Goal: Transaction & Acquisition: Purchase product/service

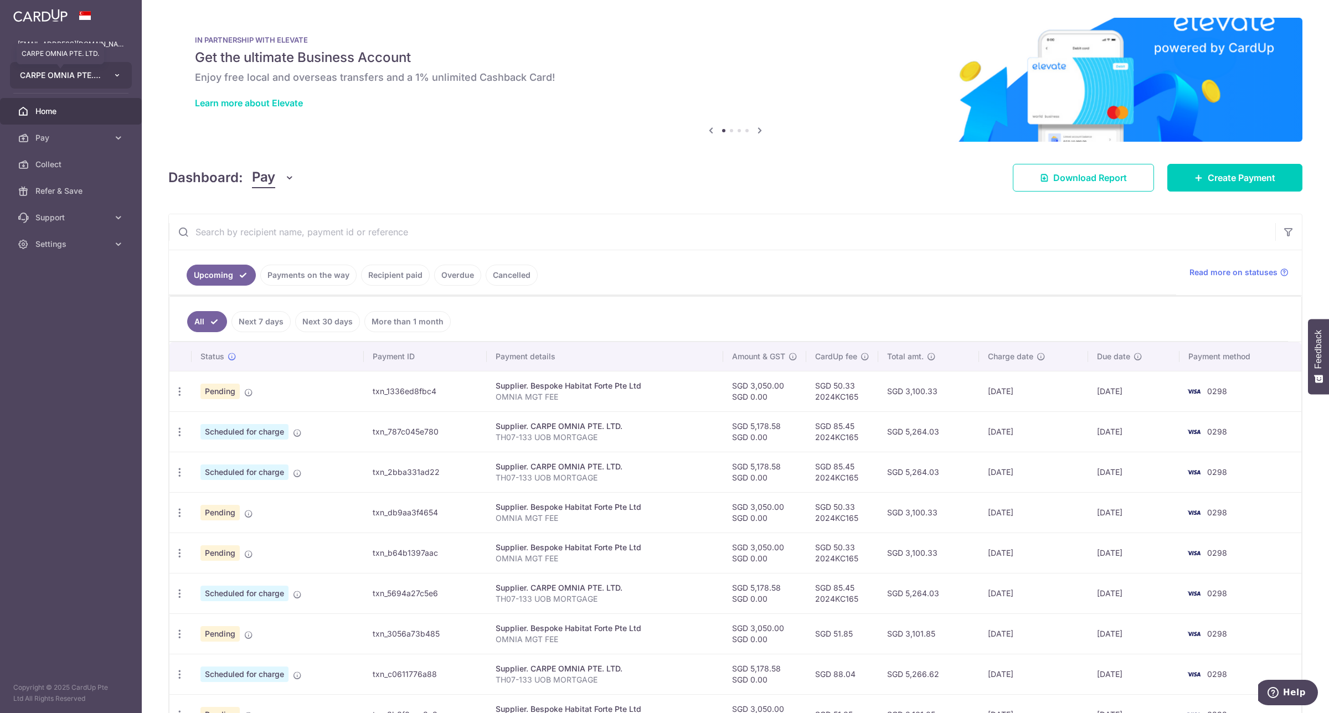
click at [102, 74] on button "CARPE OMNIA PTE. LTD. CARPE OMNIA PTE. LTD." at bounding box center [71, 75] width 122 height 27
click at [87, 99] on link "Add new company" at bounding box center [74, 106] width 126 height 20
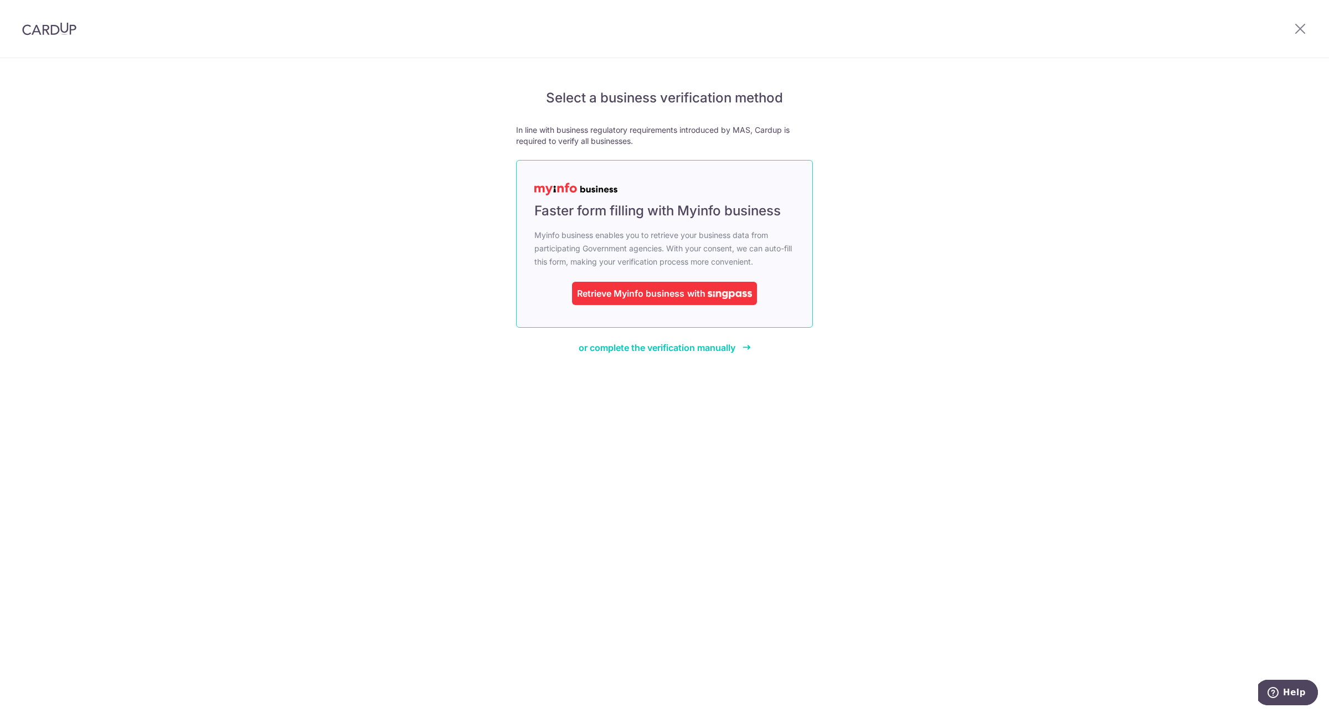
click at [684, 294] on div "with" at bounding box center [718, 293] width 68 height 13
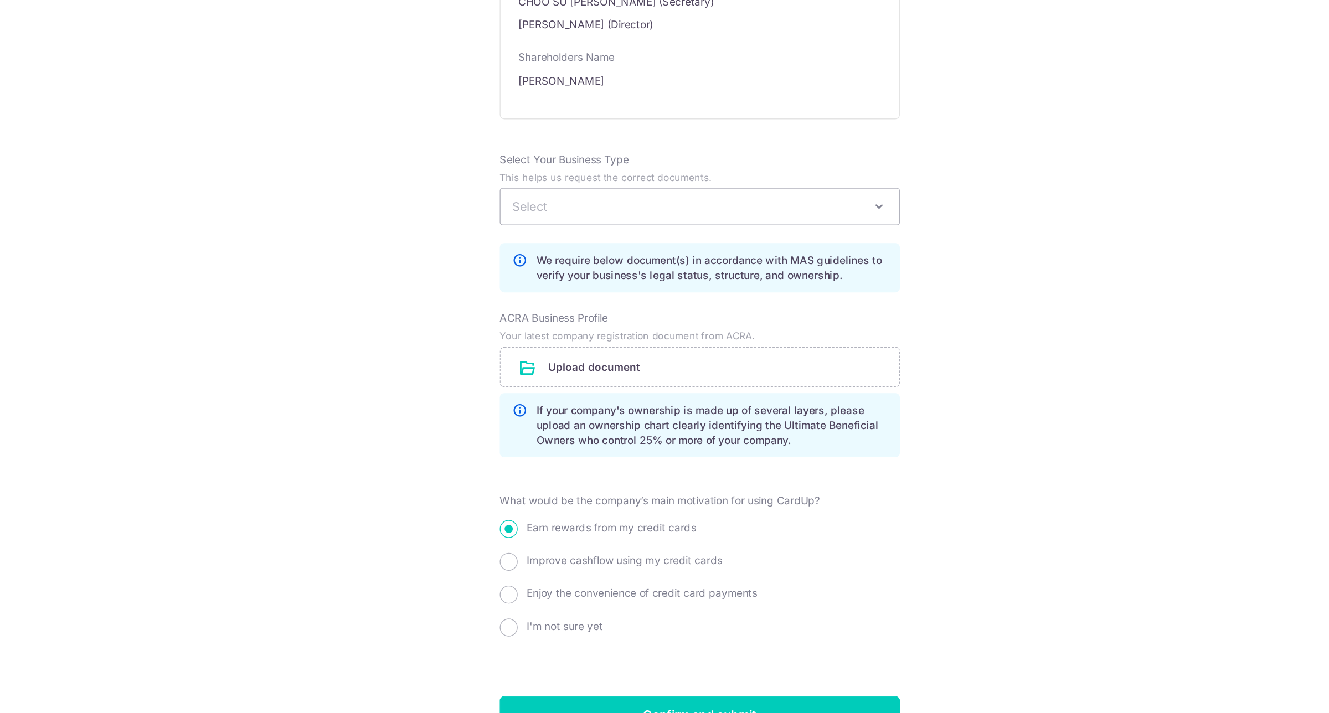
scroll to position [564, 0]
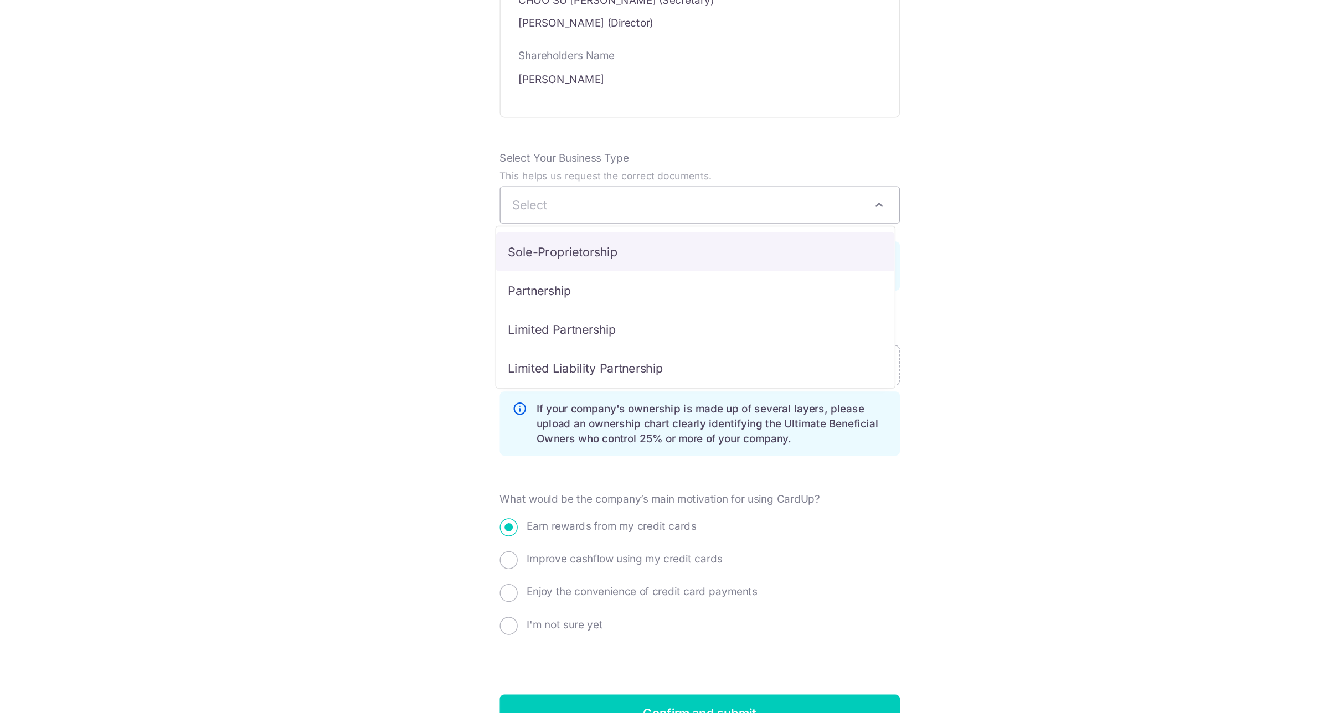
click at [736, 282] on span "Select" at bounding box center [665, 283] width 296 height 27
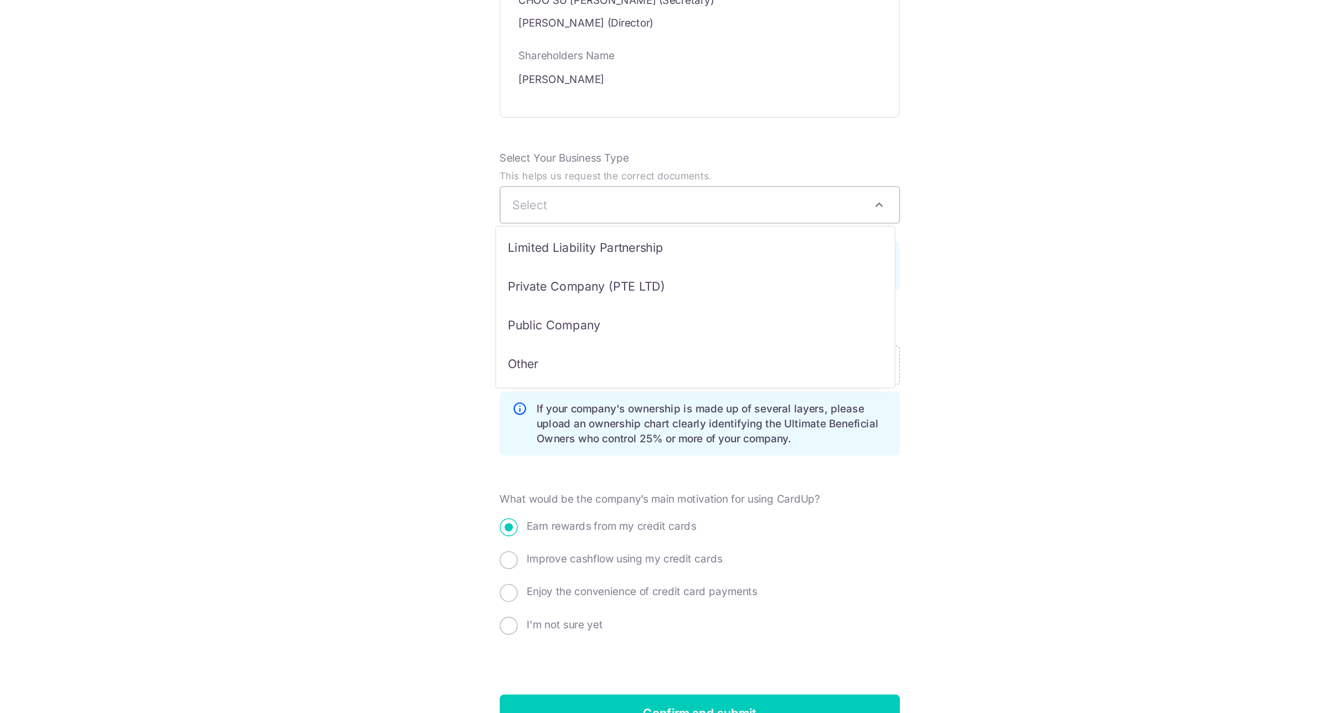
scroll to position [90, 0]
select select "Private Company (PTE LTD)"
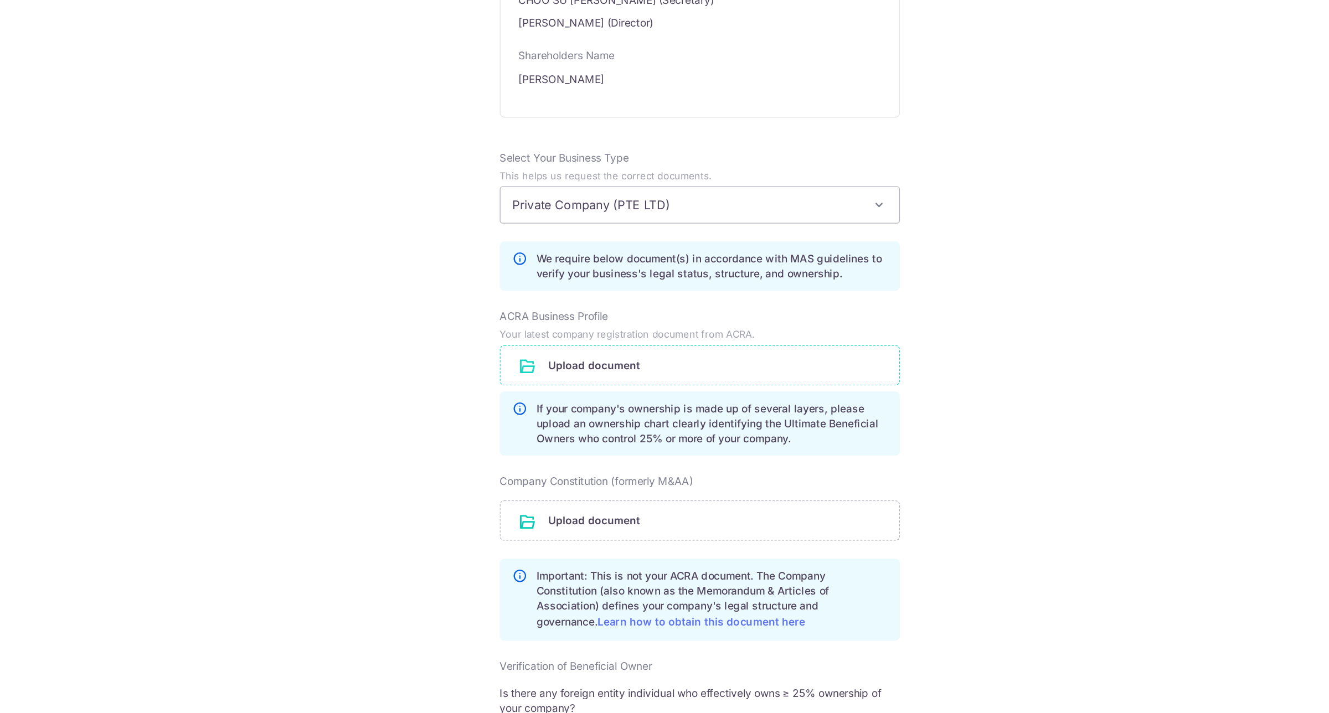
click at [647, 408] on input "file" at bounding box center [665, 402] width 296 height 29
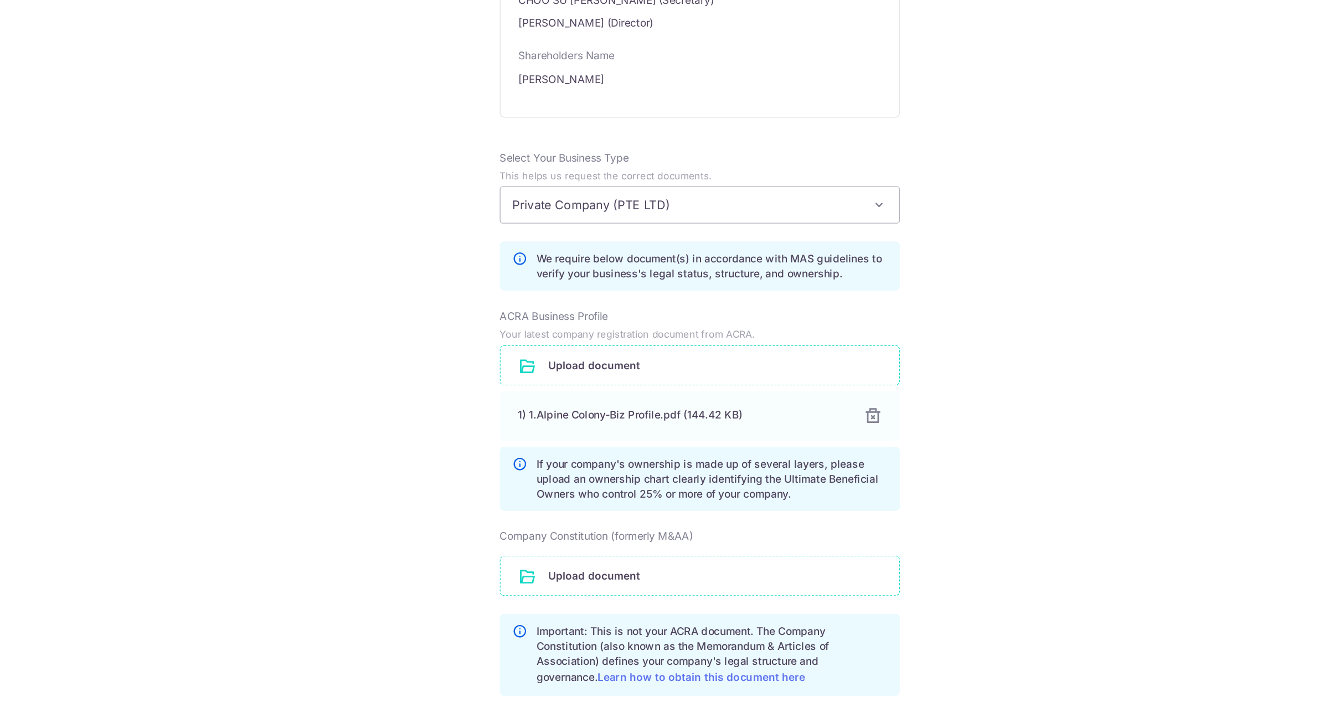
click at [661, 562] on input "file" at bounding box center [665, 558] width 296 height 29
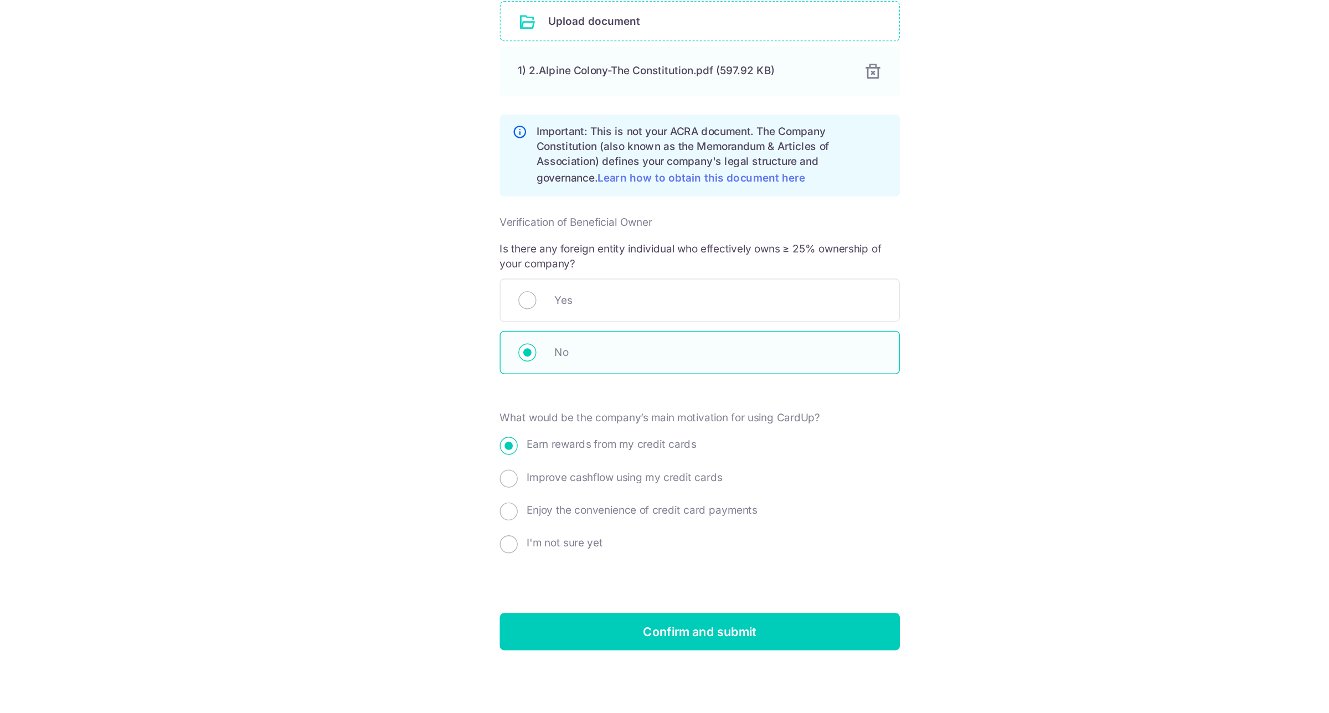
scroll to position [0, 0]
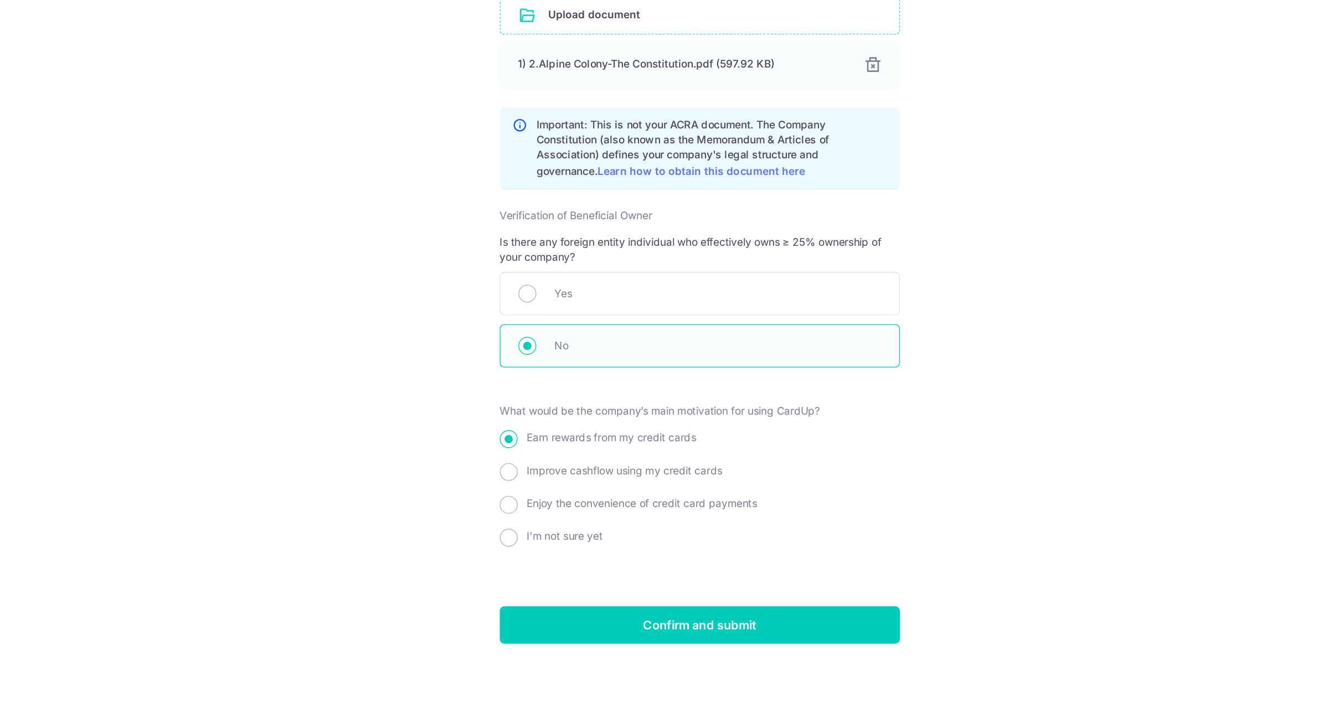
click at [566, 523] on div "What would be the company’s main motivation for using CardUp? Earn rewards from…" at bounding box center [664, 538] width 297 height 111
click at [557, 534] on span "Improve cashflow using my credit cards" at bounding box center [608, 532] width 145 height 9
click at [529, 534] on input "Improve cashflow using my credit cards" at bounding box center [522, 533] width 13 height 13
radio input "true"
click at [529, 514] on div "Earn rewards from my credit cards" at bounding box center [664, 511] width 297 height 20
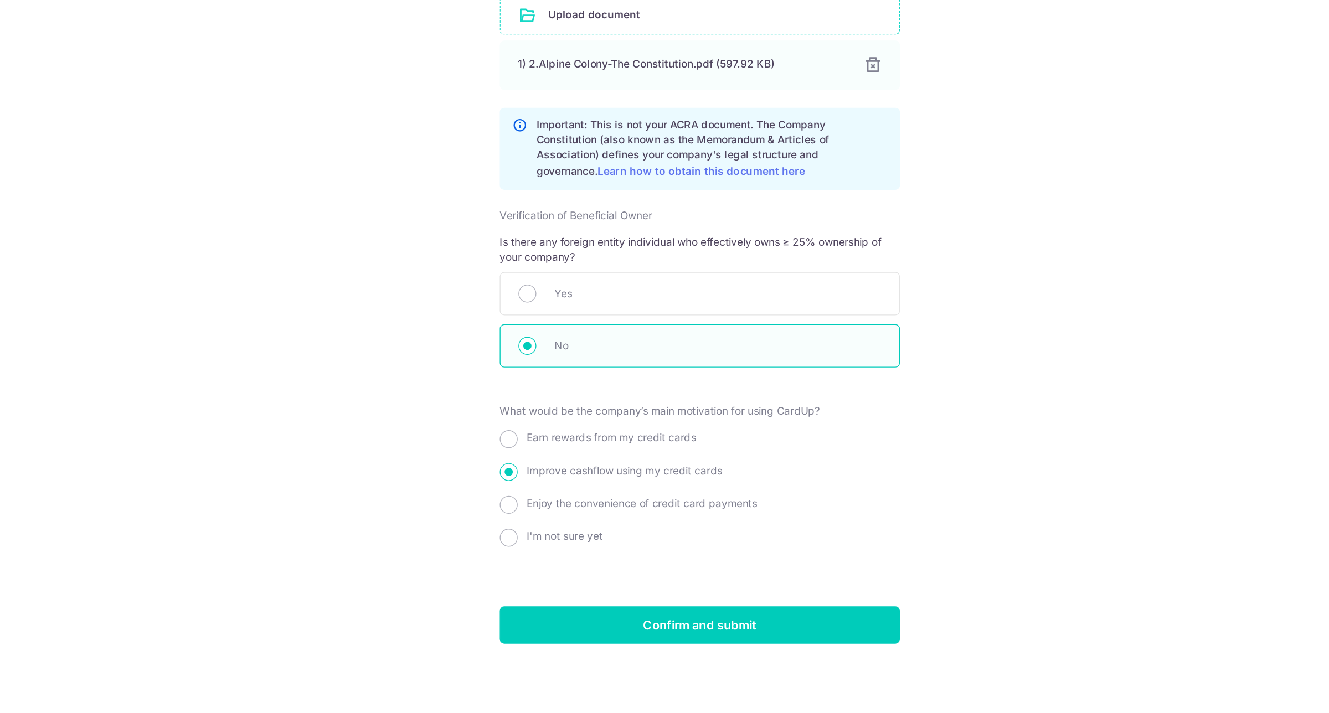
click at [517, 518] on div "Earn rewards from my credit cards" at bounding box center [664, 511] width 297 height 20
click at [519, 514] on input "Earn rewards from my credit cards" at bounding box center [522, 509] width 13 height 13
radio input "true"
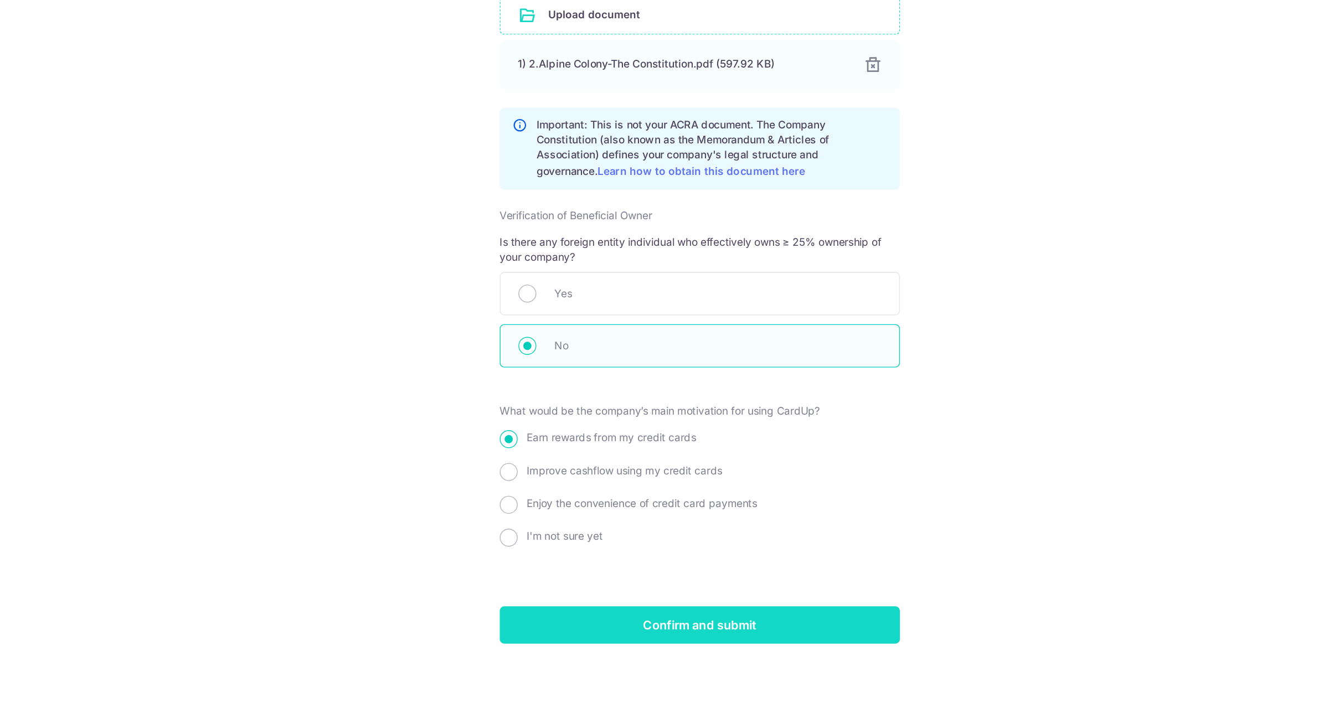
click at [691, 650] on input "Confirm and submit" at bounding box center [664, 647] width 297 height 28
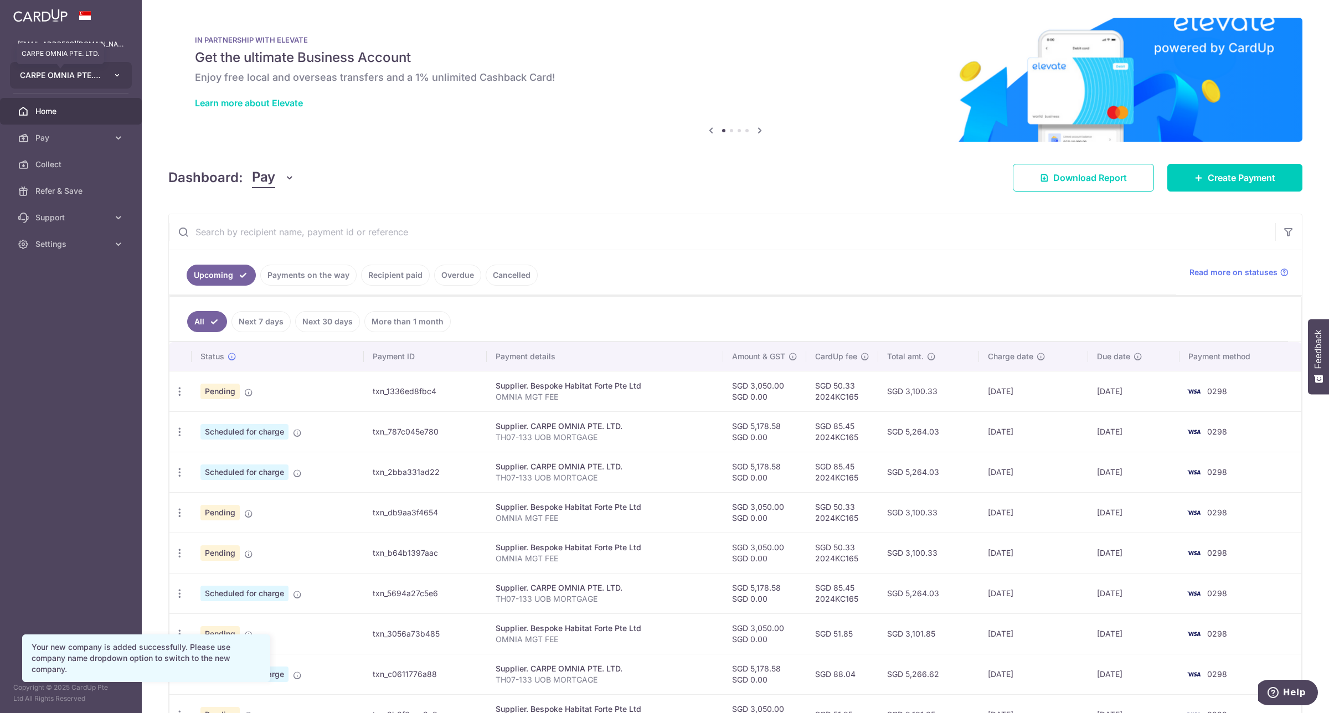
click at [101, 70] on span "CARPE OMNIA PTE. LTD." at bounding box center [61, 75] width 82 height 11
click at [79, 153] on link "ALPINE COLONY PTE. LTD." at bounding box center [74, 156] width 126 height 20
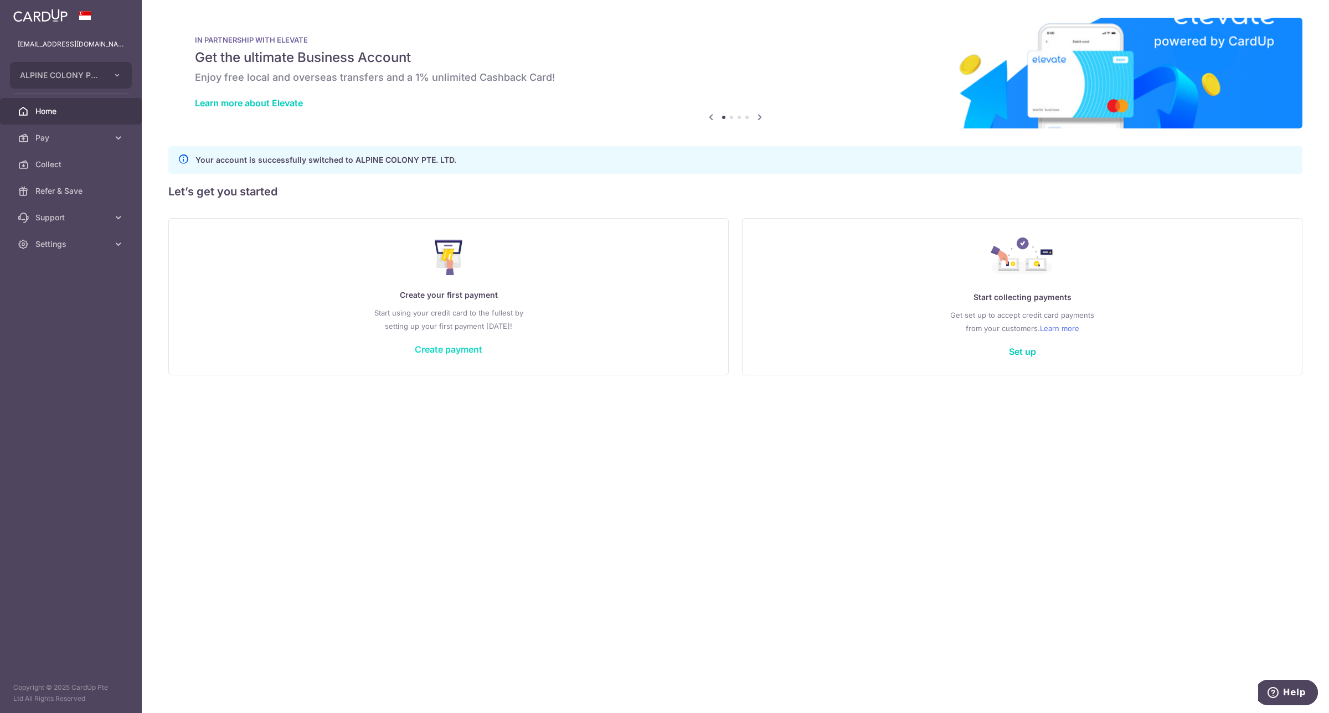
click at [474, 352] on link "Create payment" at bounding box center [449, 349] width 68 height 11
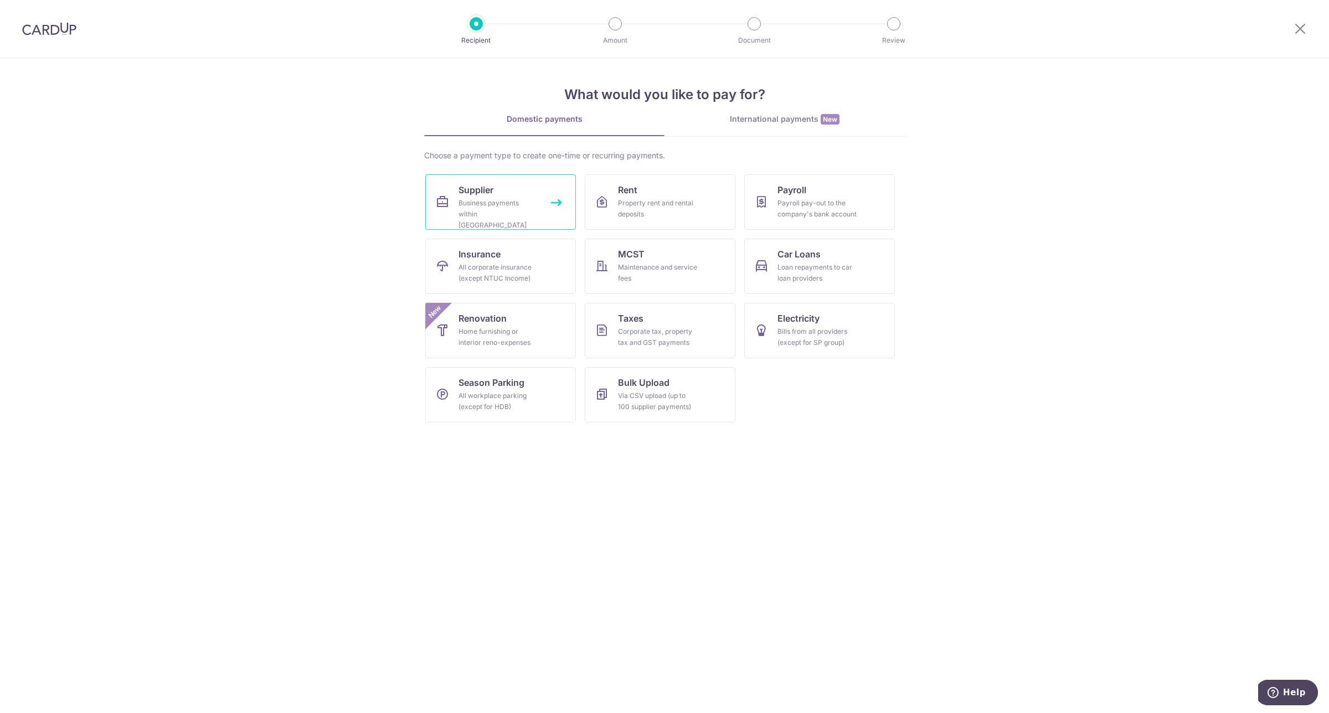
click at [508, 191] on link "Supplier Business payments within Singapore" at bounding box center [500, 201] width 151 height 55
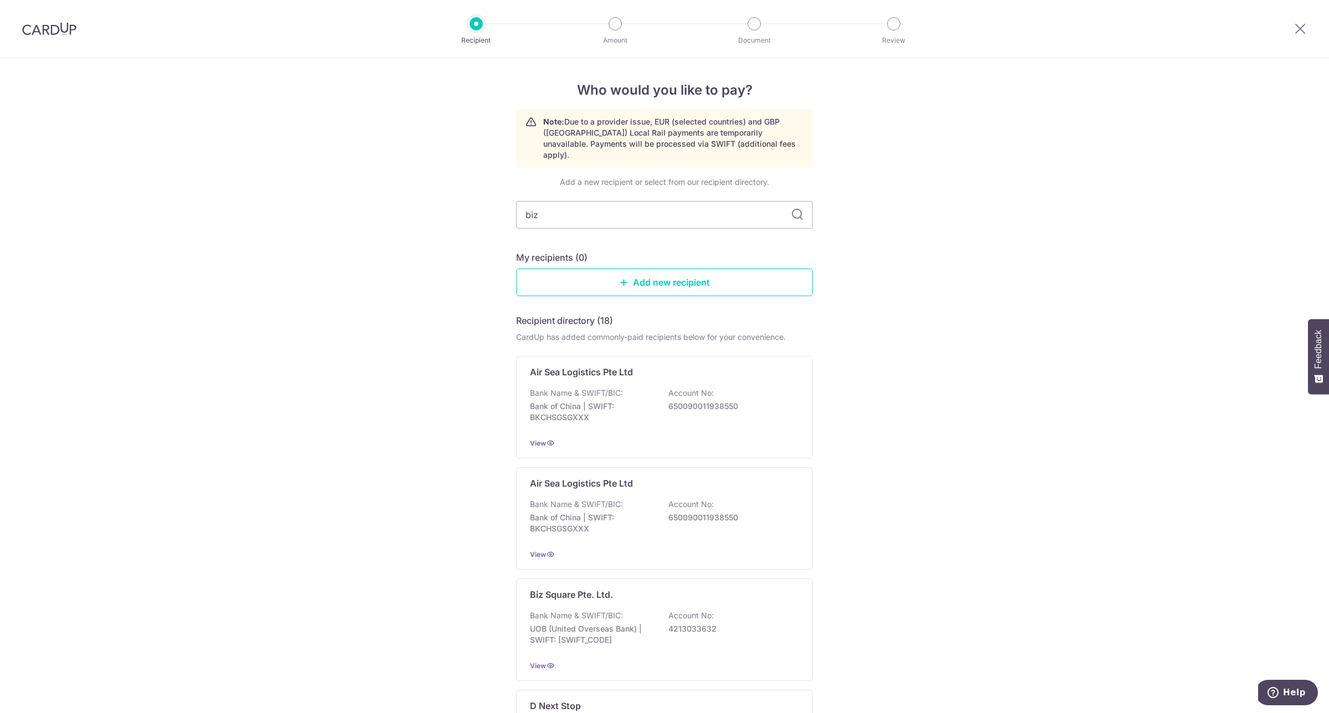
type input "biz"
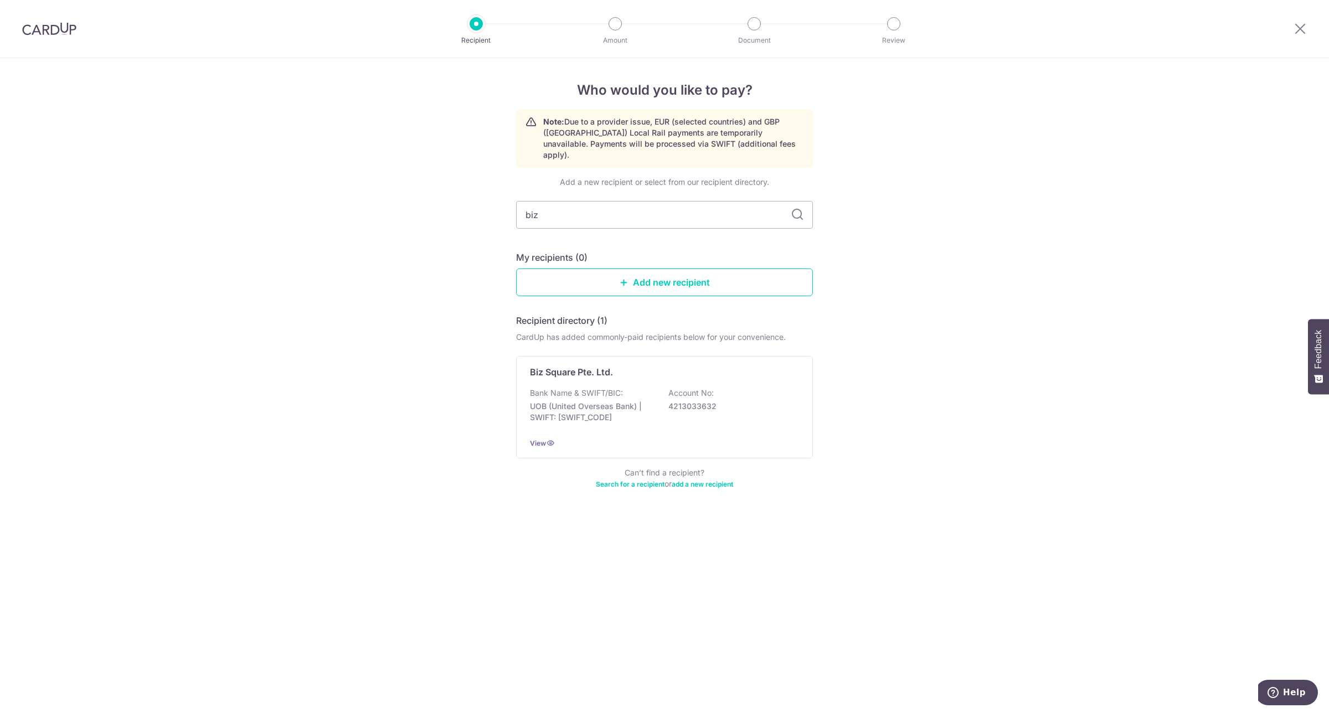
type input "biz t"
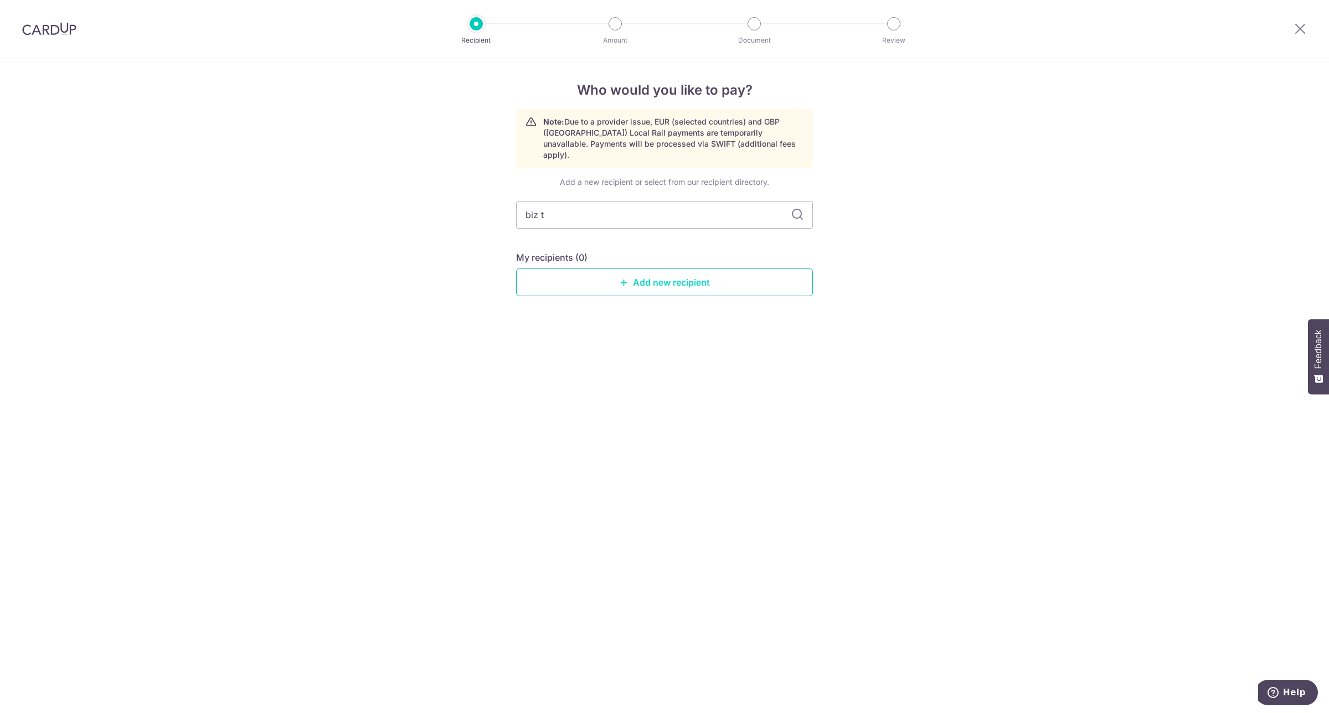
drag, startPoint x: 676, startPoint y: 297, endPoint x: 682, endPoint y: 281, distance: 17.7
click at [677, 290] on div "Add a new recipient or select from our recipient directory. biz t My recipients…" at bounding box center [664, 245] width 297 height 137
click at [682, 281] on link "Add new recipient" at bounding box center [664, 283] width 297 height 28
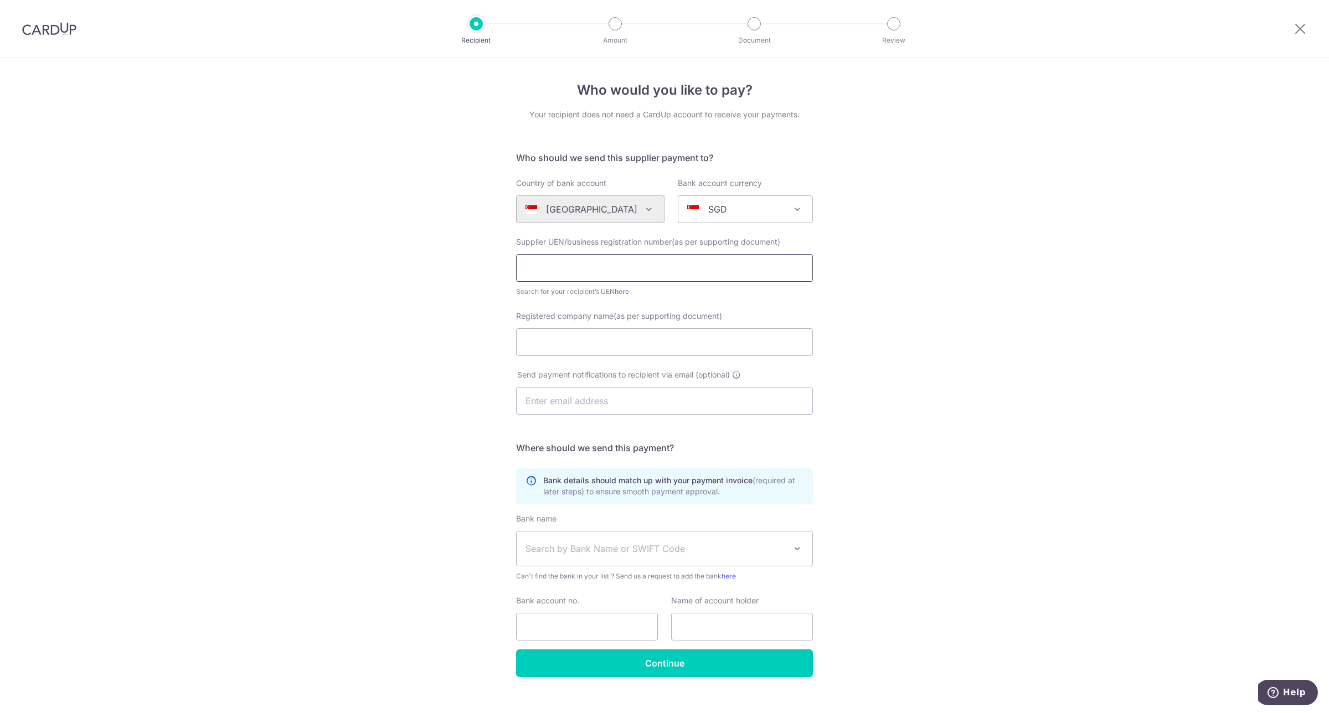
click at [634, 264] on input "text" at bounding box center [664, 268] width 297 height 28
click at [549, 339] on input "Registered company name(as per supporting document)" at bounding box center [664, 342] width 297 height 28
paste input "BizTax Corporate Services Pte Ltd"
type input "BizTax Corporate Services Pte Ltd"
click at [712, 623] on input "text" at bounding box center [742, 627] width 142 height 28
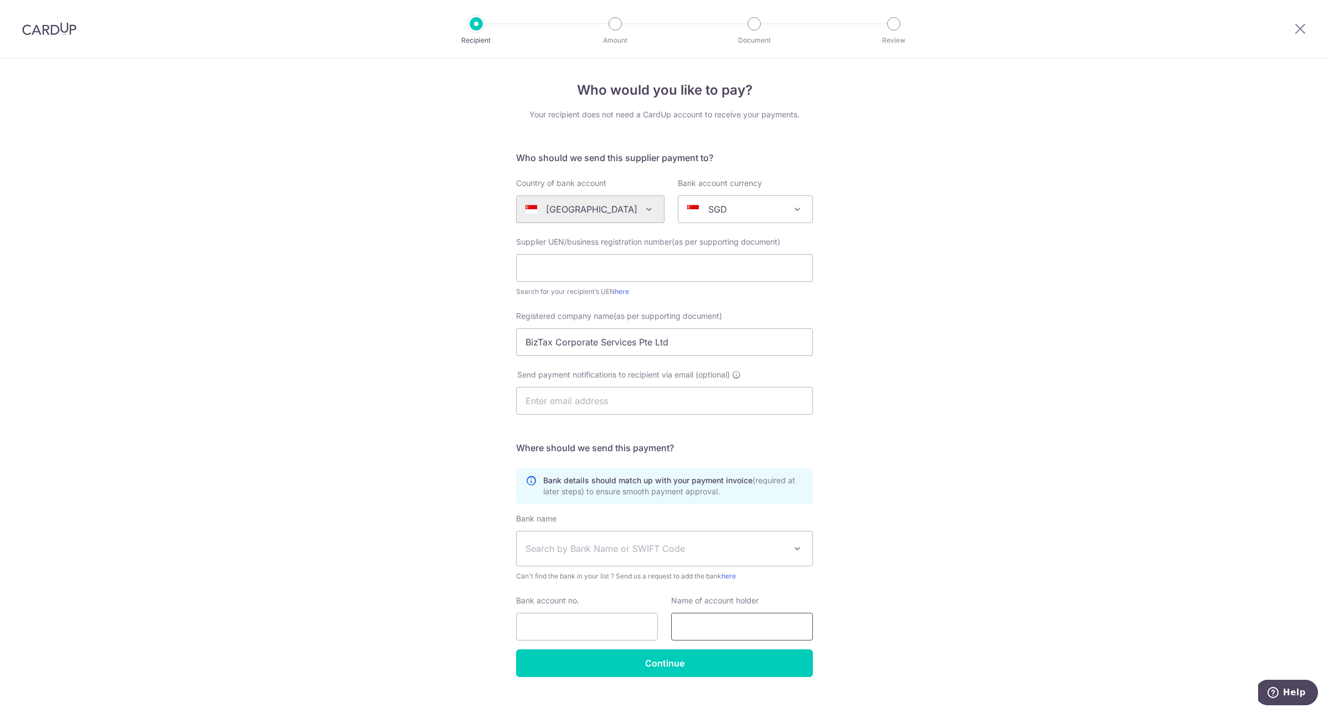
paste input "BizTax Corporate Services Pte Ltd"
type input "BizTax Corporate Services Pte Ltd"
click at [648, 261] on input "text" at bounding box center [664, 268] width 297 height 28
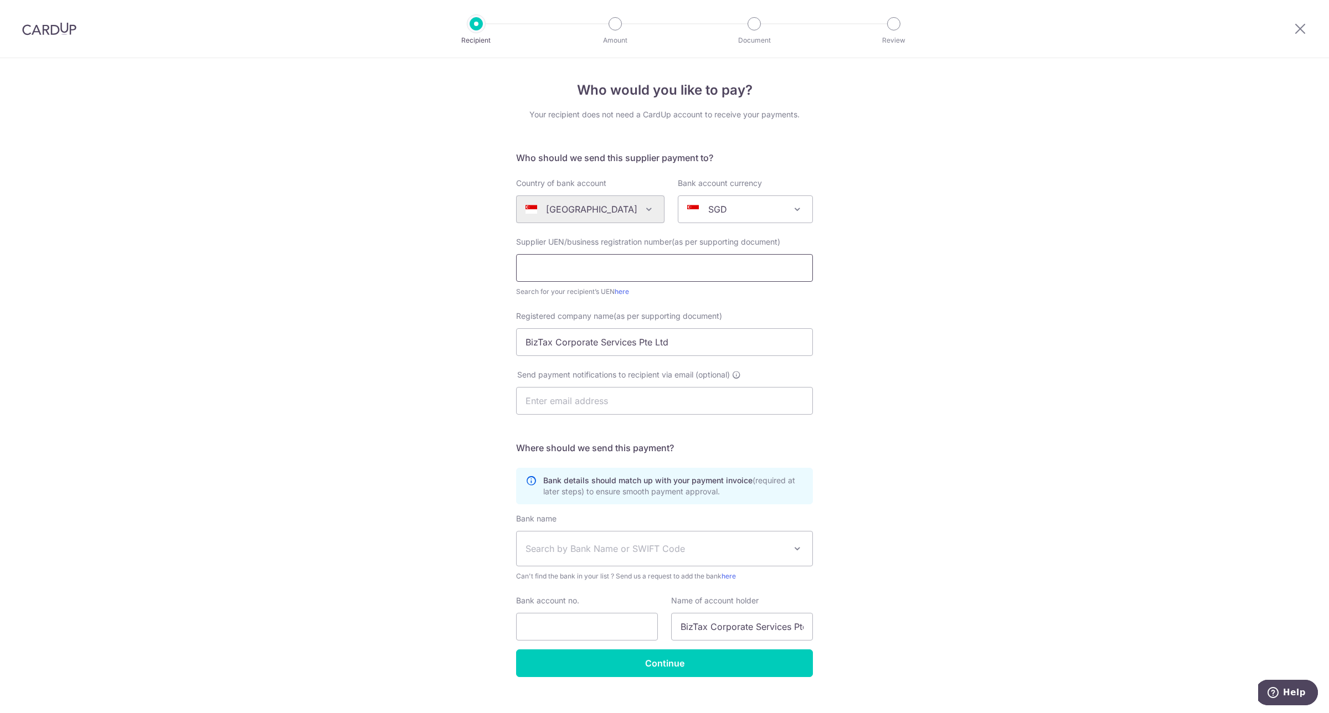
paste input "200406897W"
type input "200406897W"
click at [907, 331] on div "Who would you like to pay? Your recipient does not need a CardUp account to rec…" at bounding box center [664, 393] width 1329 height 671
click at [524, 263] on input "200406897W" at bounding box center [664, 268] width 297 height 28
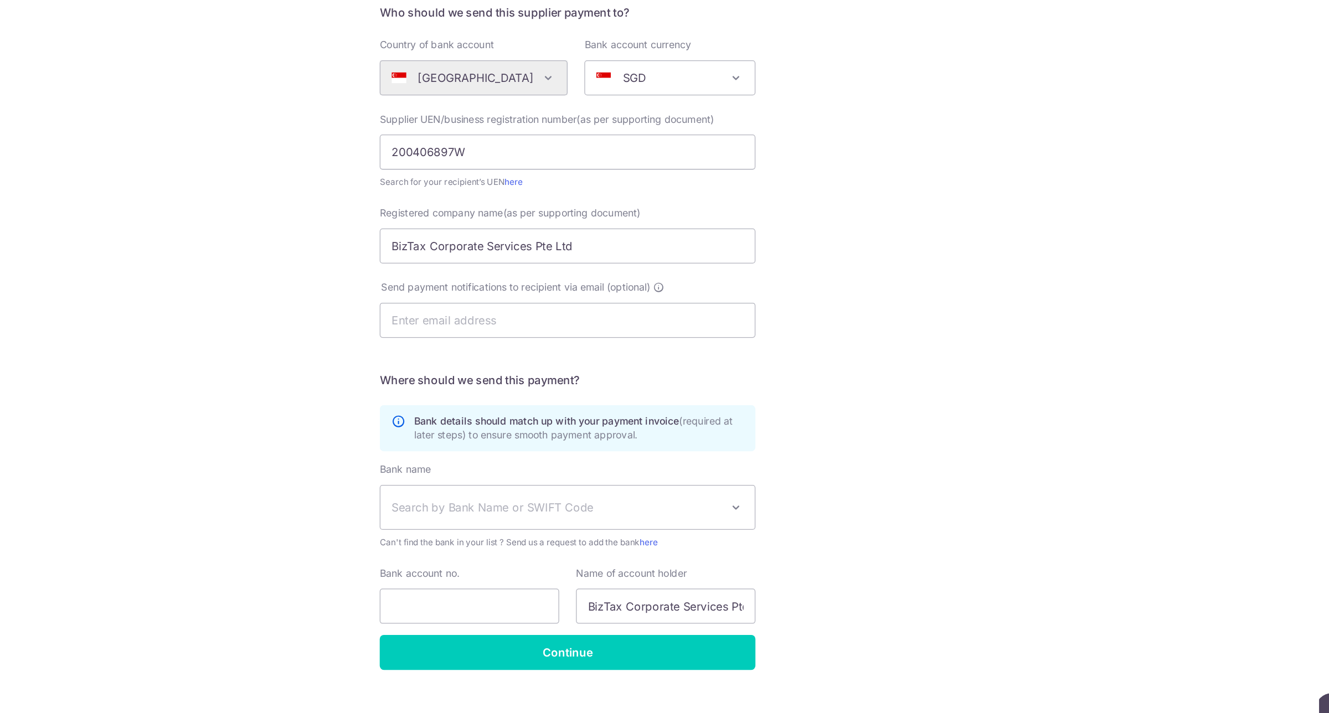
click at [761, 538] on span "Search by Bank Name or SWIFT Code" at bounding box center [656, 533] width 260 height 13
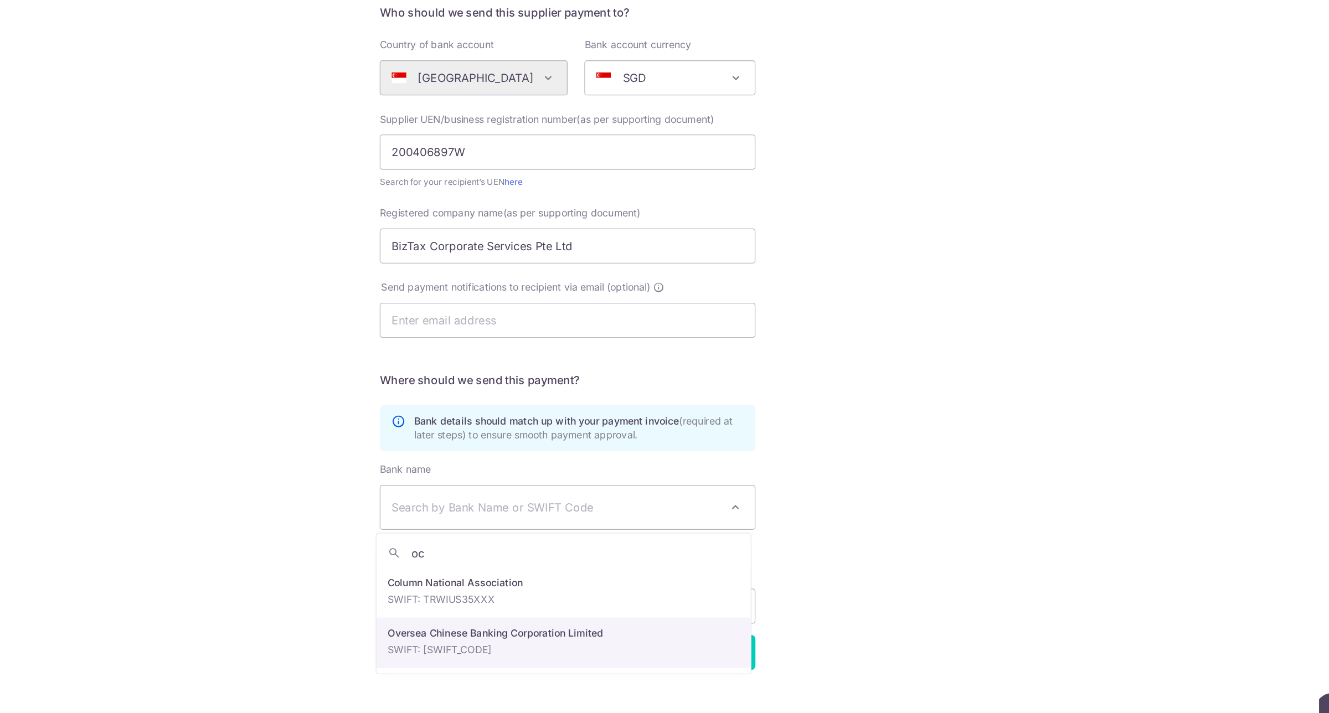
type input "oc"
select select "12"
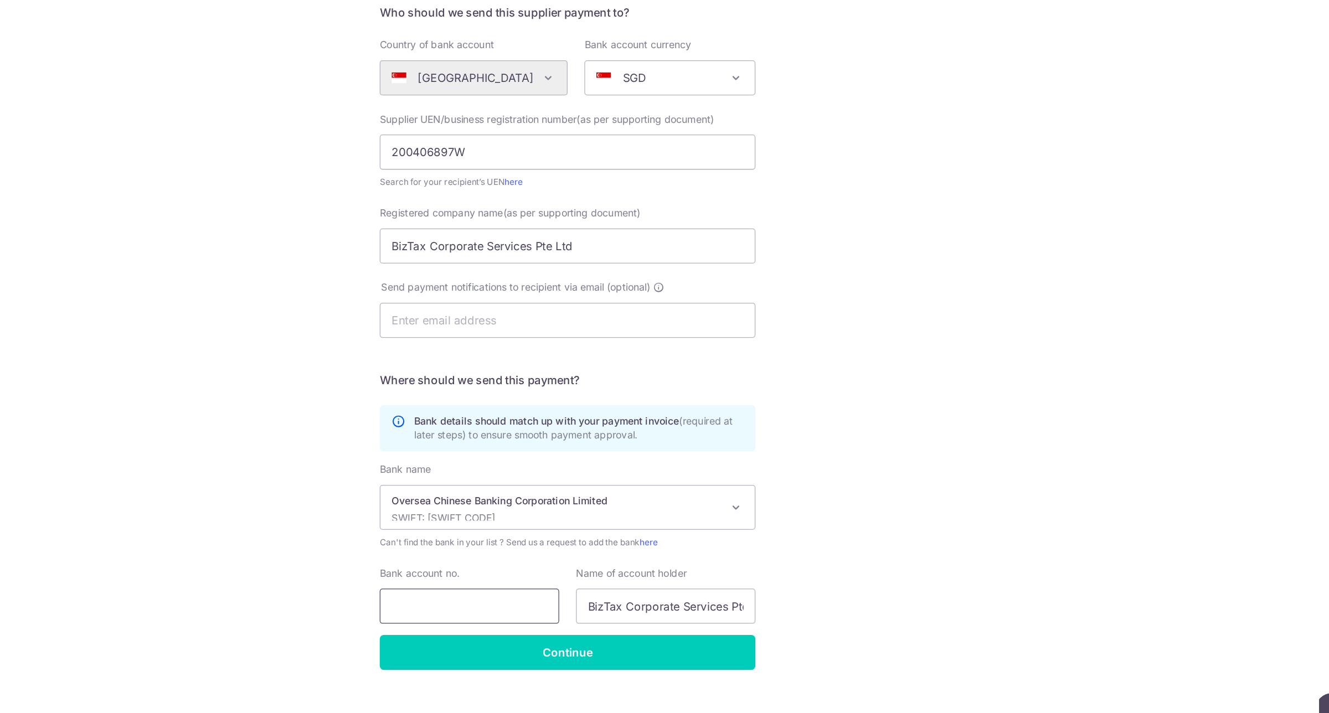
click at [590, 609] on input "Bank account no." at bounding box center [587, 611] width 142 height 28
paste input "527-711113-001"
click at [540, 610] on input "527-711113-001" at bounding box center [587, 611] width 142 height 28
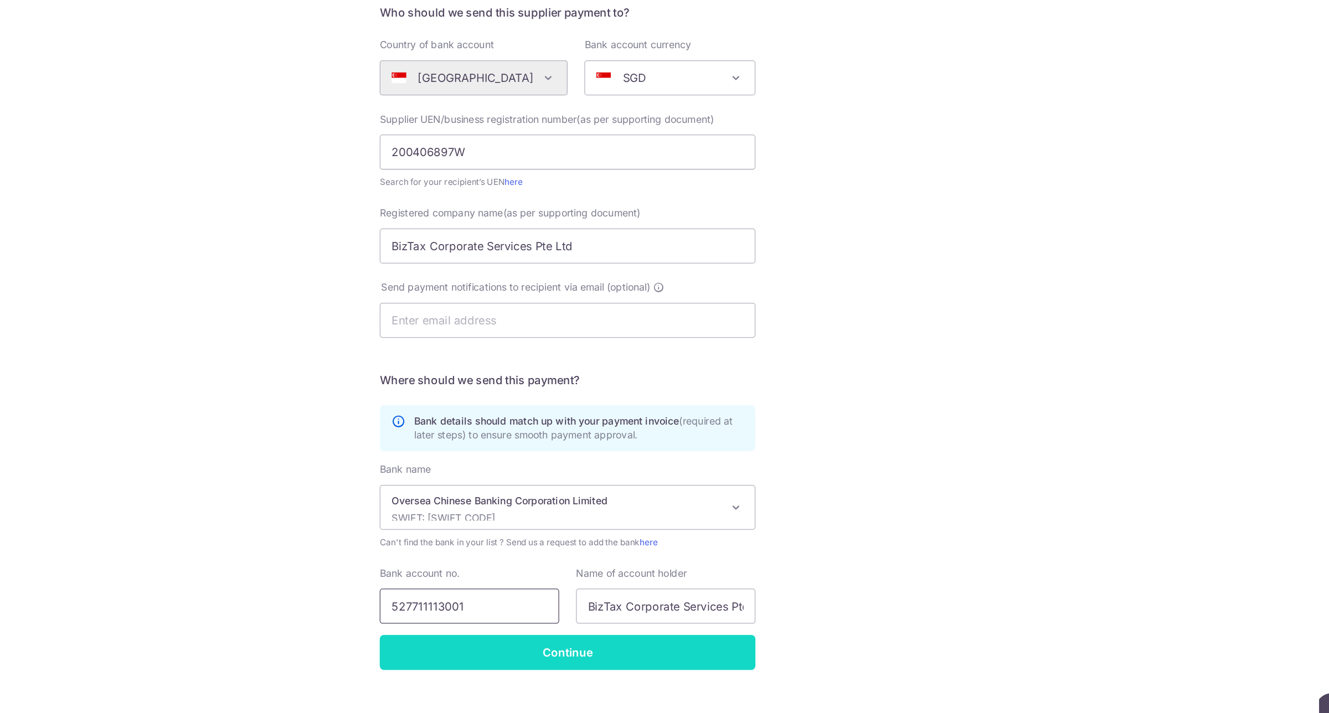
type input "527711113001"
click at [634, 647] on input "Continue" at bounding box center [664, 648] width 297 height 28
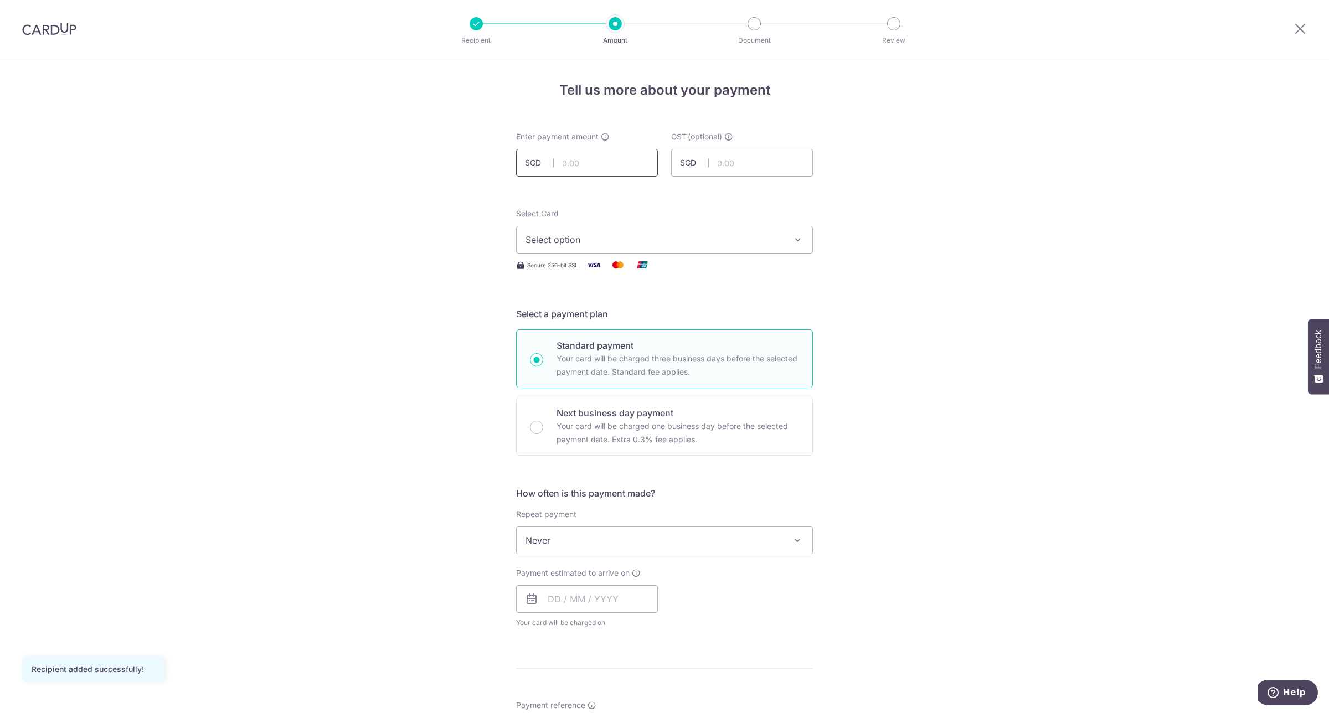
click at [620, 165] on input "text" at bounding box center [587, 163] width 142 height 28
type input "900.00"
click at [743, 202] on form "Enter payment amount SGD 900.00 900.00 GST (optional) SGD Recipient added succe…" at bounding box center [664, 606] width 297 height 951
click at [723, 240] on span "Select option" at bounding box center [655, 239] width 258 height 13
click at [633, 344] on span "**** 9203" at bounding box center [665, 345] width 278 height 13
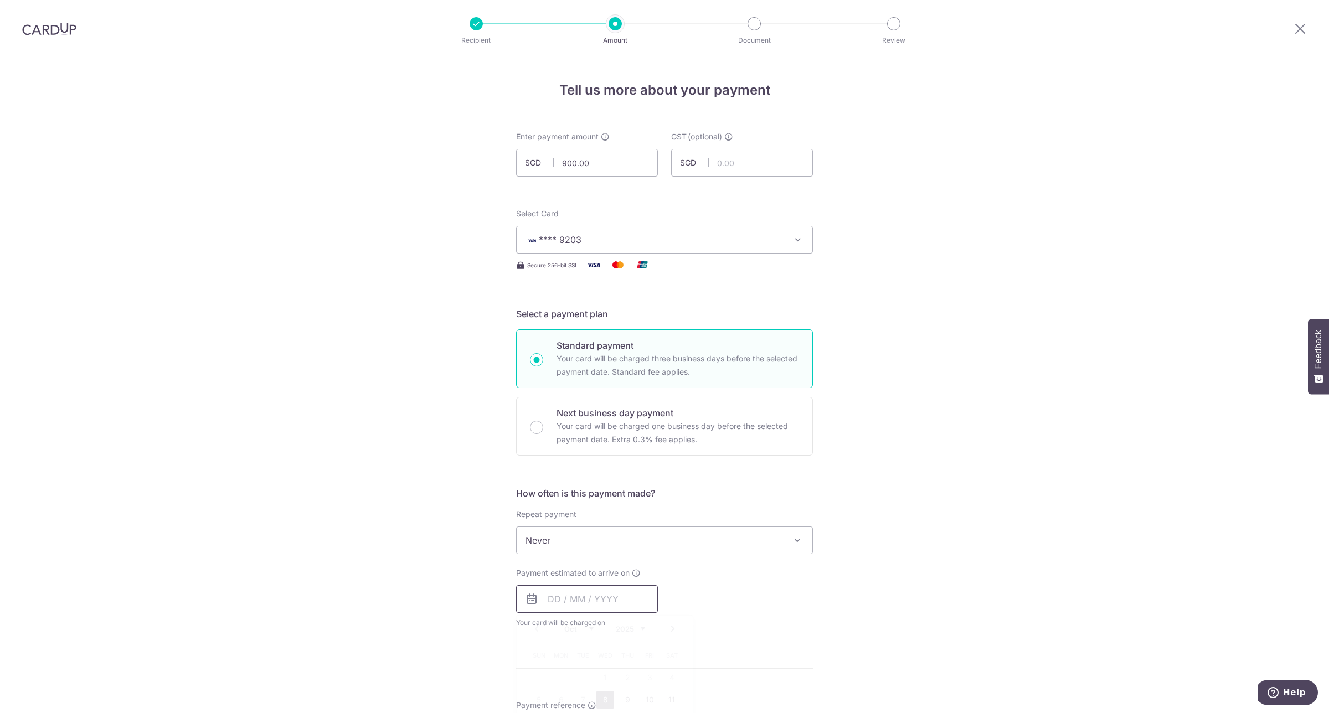
click at [551, 598] on input "text" at bounding box center [587, 599] width 142 height 28
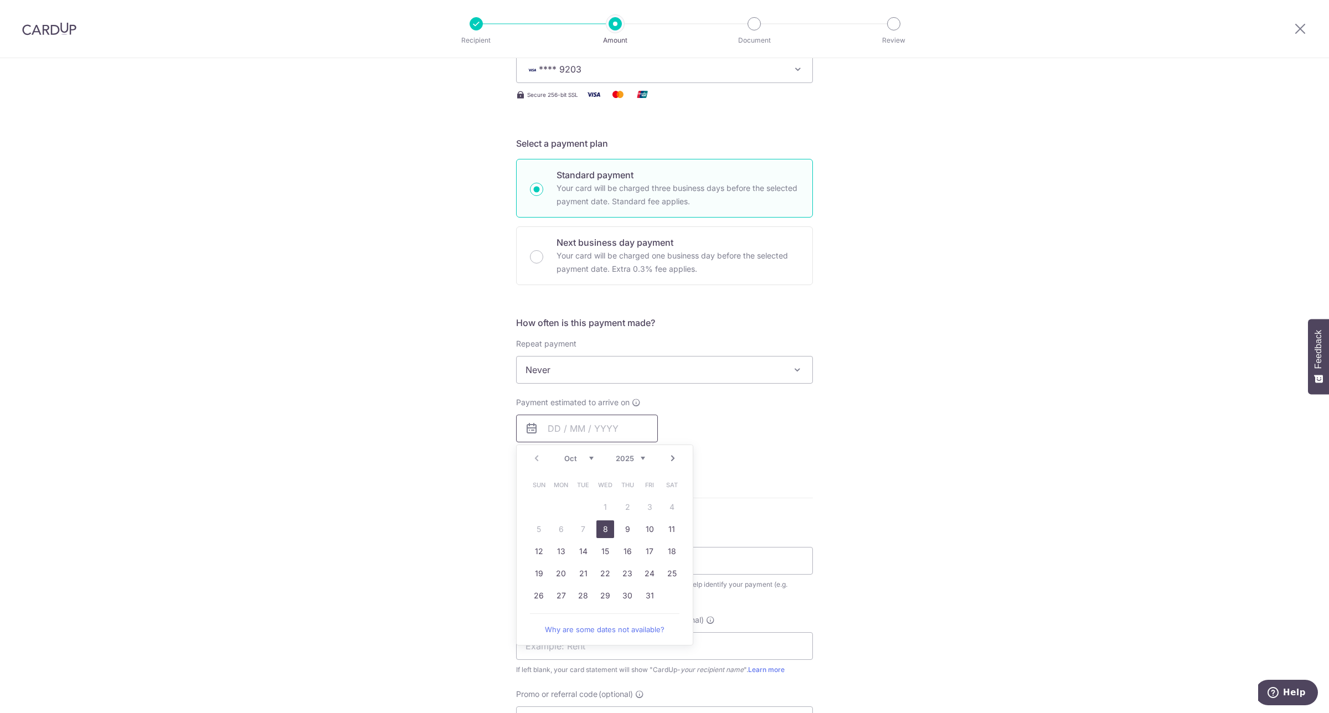
scroll to position [270, 0]
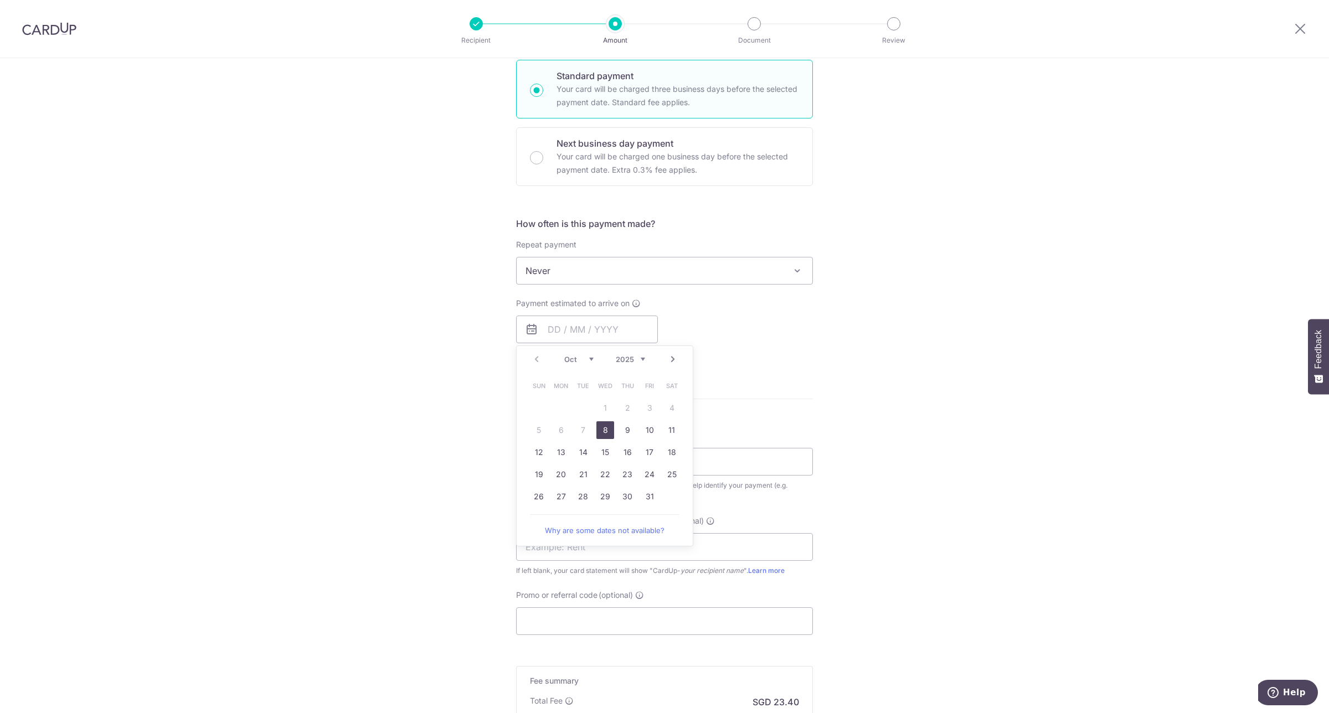
click at [605, 435] on link "8" at bounding box center [605, 430] width 18 height 18
type input "08/10/2025"
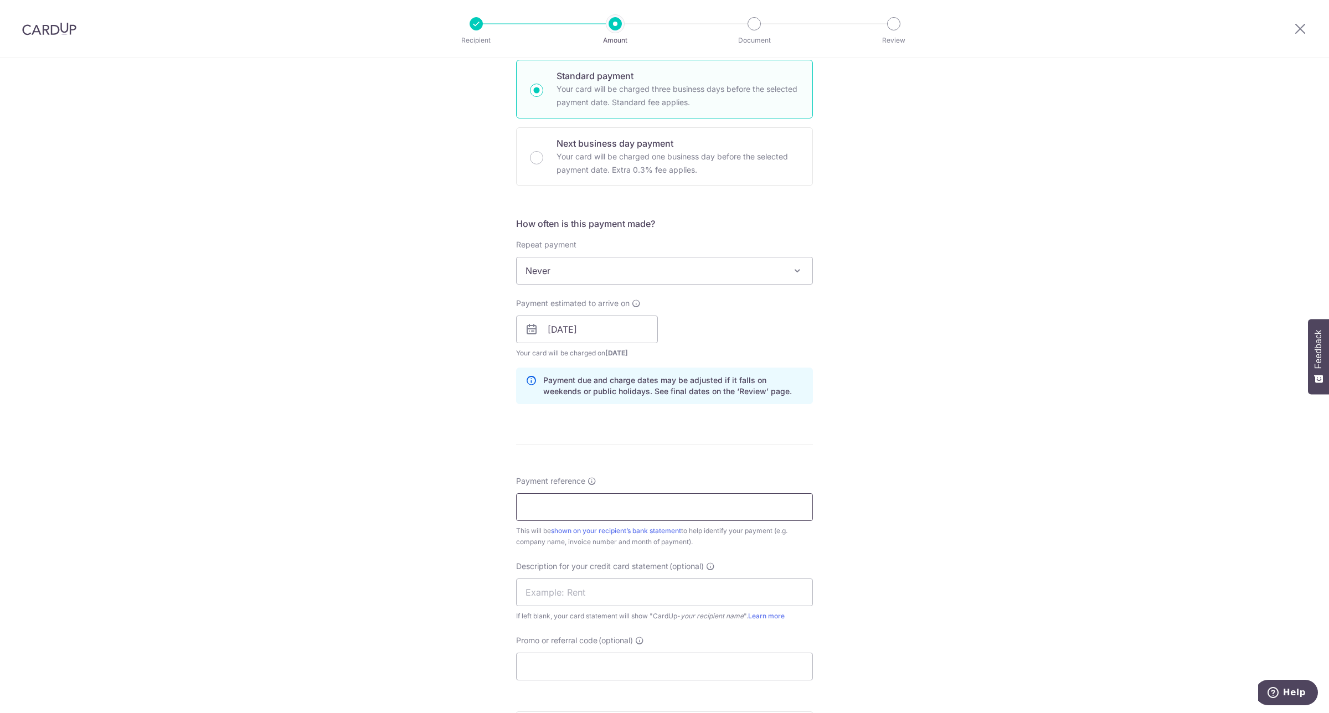
click at [590, 514] on input "Payment reference" at bounding box center [664, 507] width 297 height 28
paste input "17637"
drag, startPoint x: 662, startPoint y: 509, endPoint x: 300, endPoint y: 429, distance: 371.5
click at [300, 429] on div "Tell us more about your payment Enter payment amount SGD 900.00 900.00 GST (opt…" at bounding box center [664, 348] width 1329 height 1121
type input "INV 17637 DUNE GENESIS"
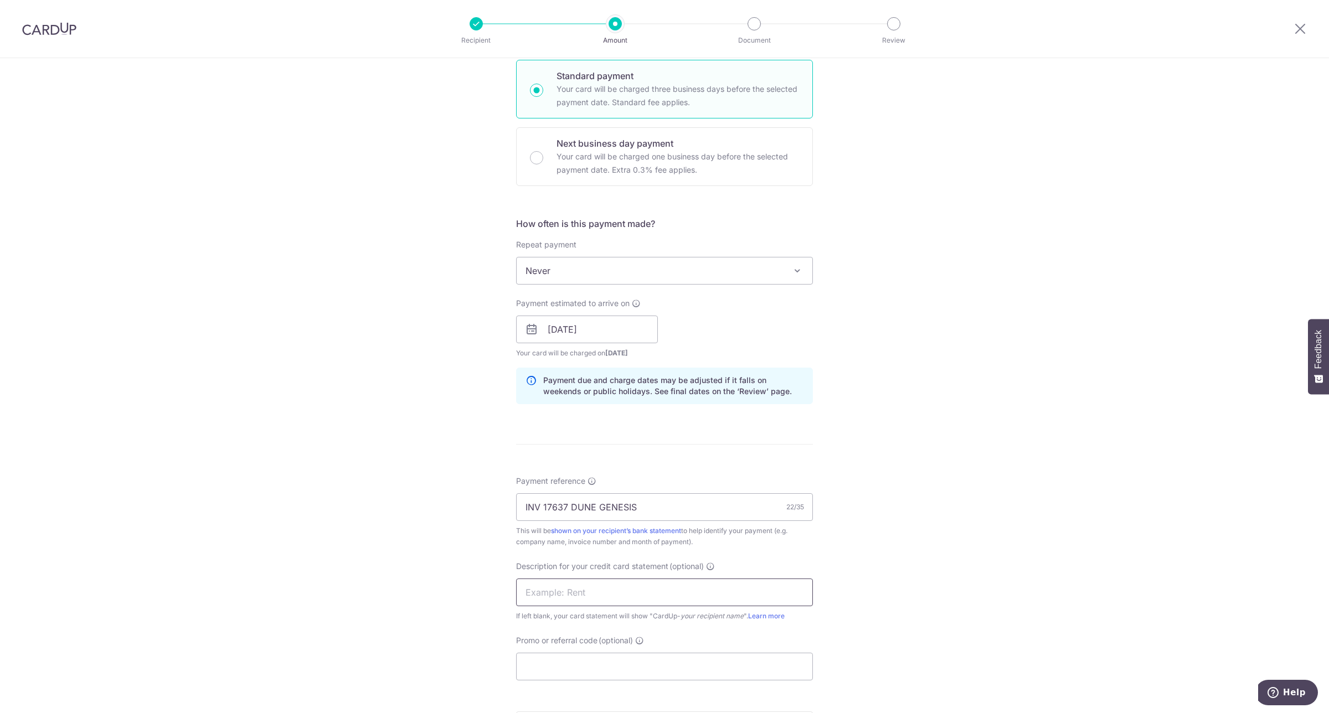
click at [553, 593] on input "text" at bounding box center [664, 593] width 297 height 28
paste input "INV 17637 DUNE"
type input "INV 17637 DUNE"
click at [565, 660] on input "Promo or referral code (optional)" at bounding box center [664, 667] width 297 height 28
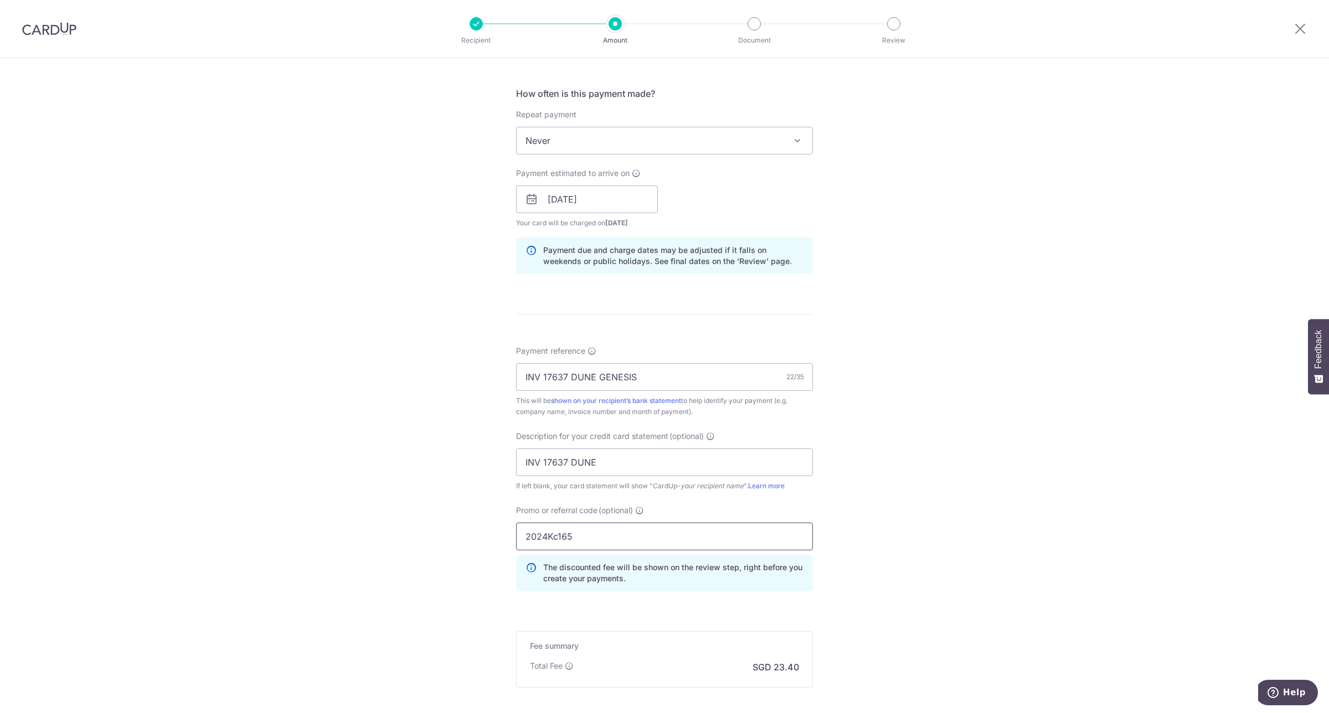
scroll to position [518, 0]
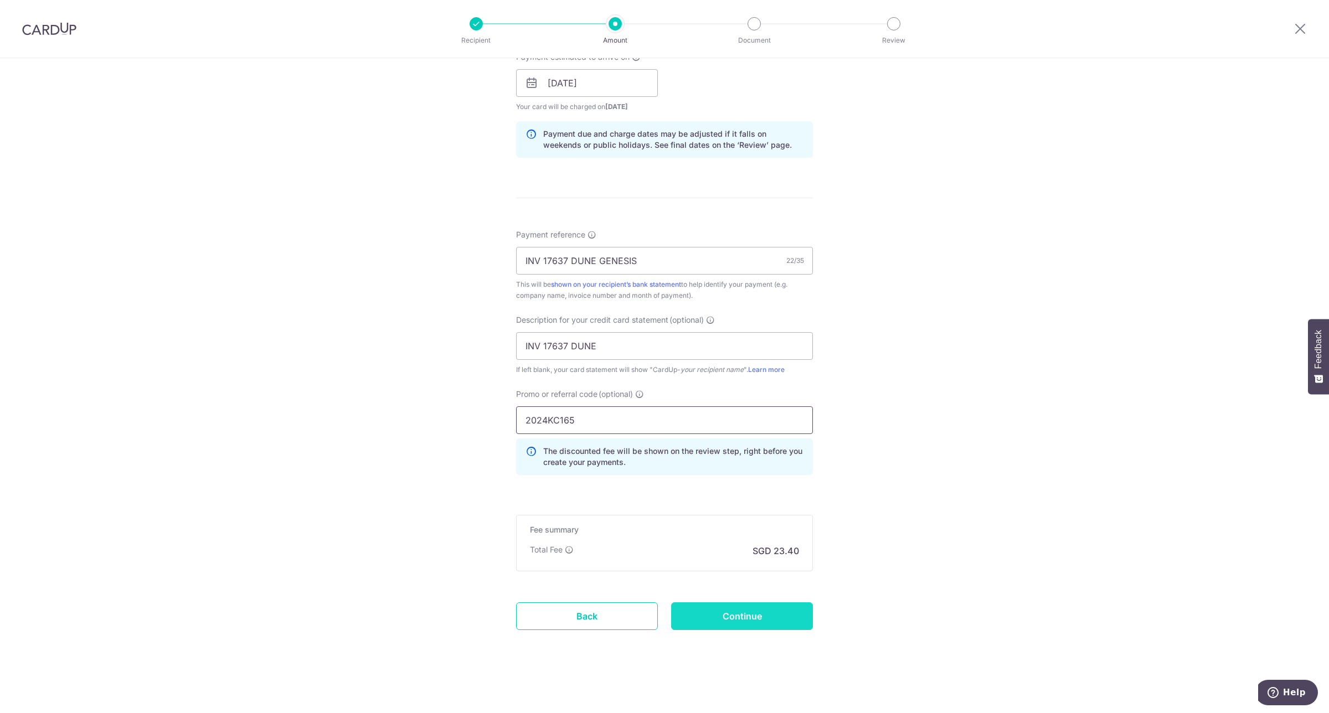
type input "2024KC165"
click at [763, 618] on input "Continue" at bounding box center [742, 616] width 142 height 28
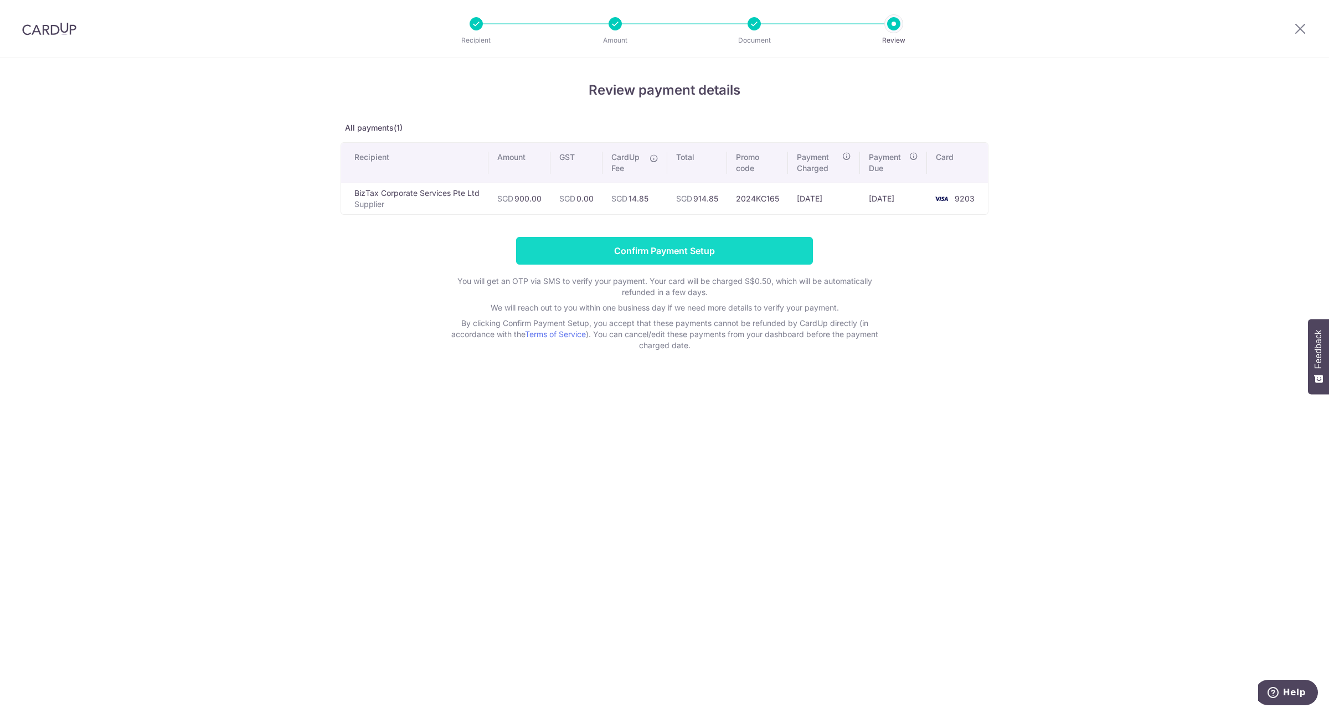
click at [665, 246] on input "Confirm Payment Setup" at bounding box center [664, 251] width 297 height 28
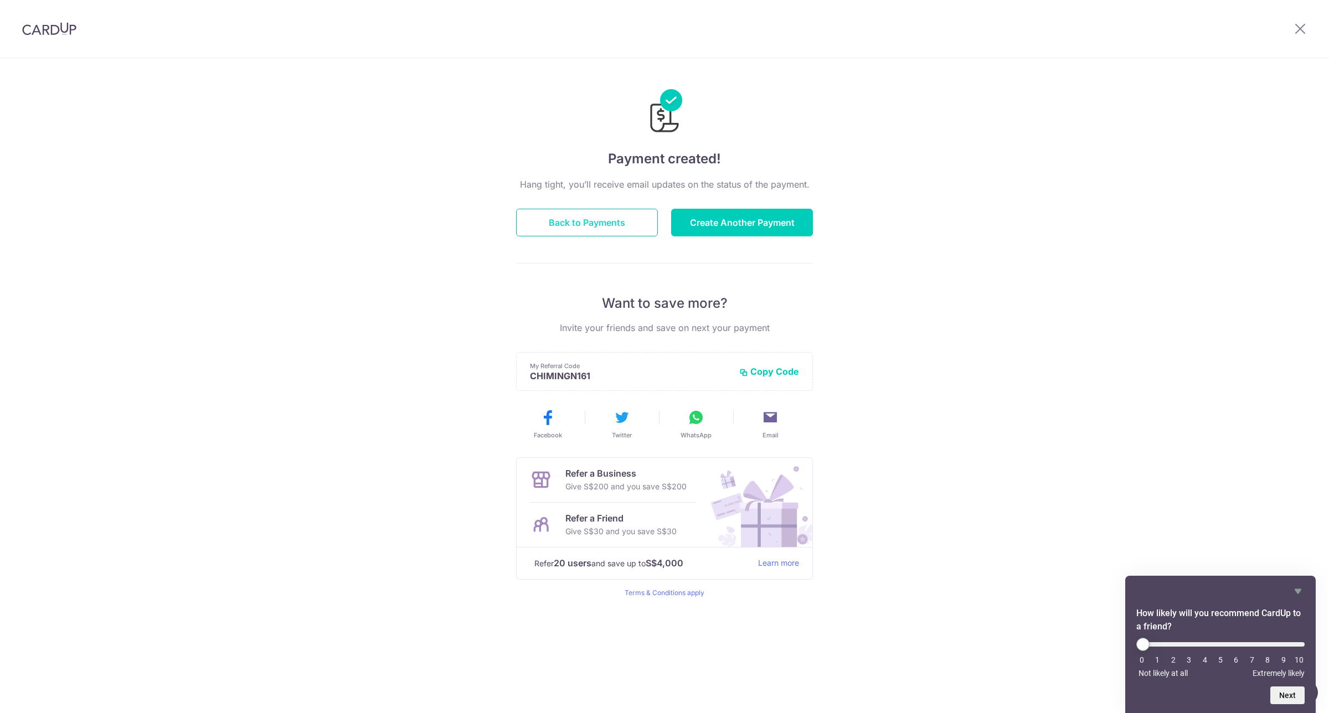
click at [596, 228] on button "Back to Payments" at bounding box center [587, 223] width 142 height 28
